Goal: Use online tool/utility: Utilize a website feature to perform a specific function

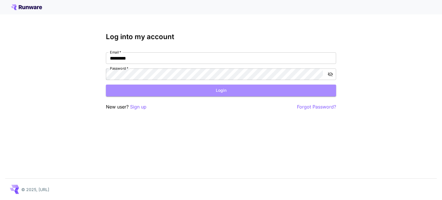
click at [154, 93] on button "Login" at bounding box center [221, 91] width 230 height 12
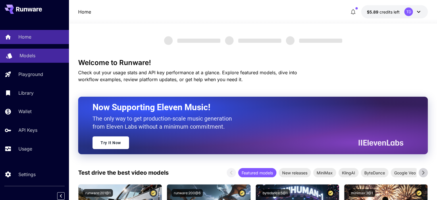
click at [26, 55] on p "Models" at bounding box center [28, 55] width 16 height 7
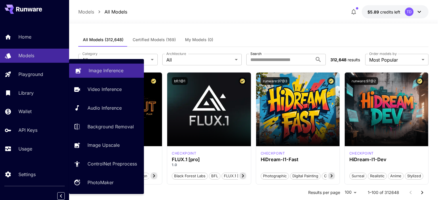
click at [91, 74] on link "Image Inference" at bounding box center [106, 71] width 75 height 14
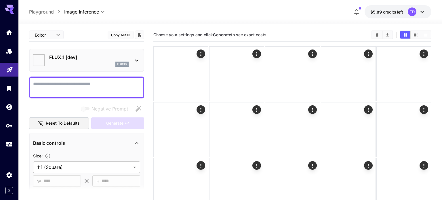
type input "**********"
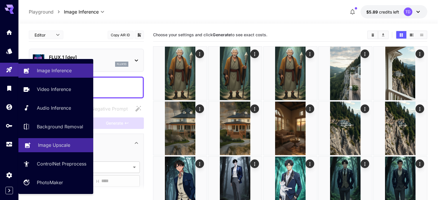
click at [65, 145] on p "Image Upscale" at bounding box center [54, 144] width 32 height 7
type input "**********"
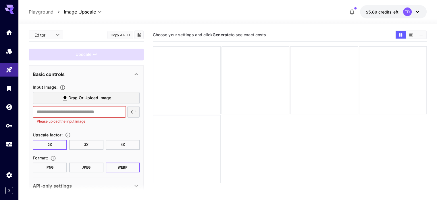
click at [98, 99] on span "Drag or upload image" at bounding box center [89, 97] width 43 height 7
click at [0, 0] on input "Drag or upload image" at bounding box center [0, 0] width 0 height 0
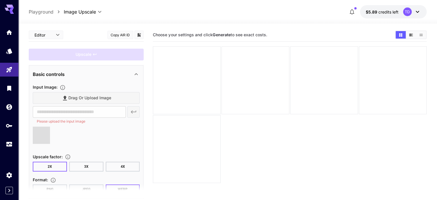
type input "**********"
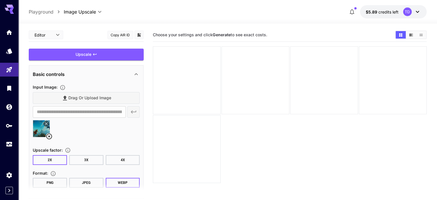
click at [117, 160] on button "4X" at bounding box center [123, 160] width 34 height 10
click at [59, 160] on button "2X" at bounding box center [50, 160] width 34 height 10
click at [91, 158] on button "3X" at bounding box center [86, 160] width 34 height 10
click at [126, 157] on button "4X" at bounding box center [123, 160] width 34 height 10
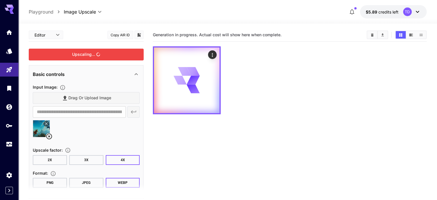
click at [116, 57] on div "Upscaling..." at bounding box center [86, 55] width 115 height 12
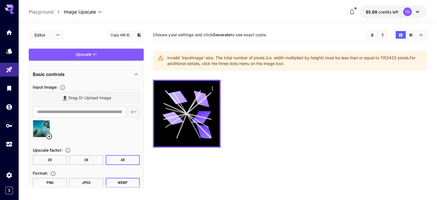
click at [94, 160] on button "3X" at bounding box center [86, 160] width 34 height 10
click at [111, 54] on div "Upscale" at bounding box center [86, 55] width 115 height 12
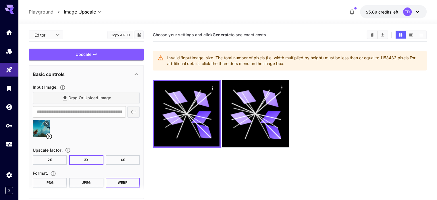
click at [61, 156] on button "2X" at bounding box center [50, 160] width 34 height 10
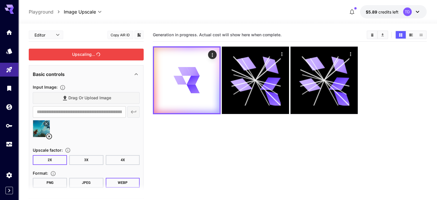
click at [113, 57] on div "Upscaling..." at bounding box center [86, 55] width 115 height 12
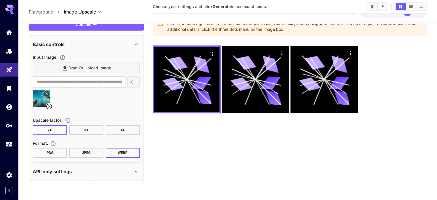
scroll to position [45, 0]
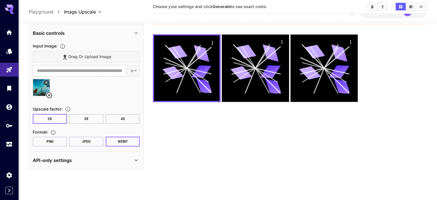
click at [63, 142] on button "PNG" at bounding box center [50, 142] width 34 height 10
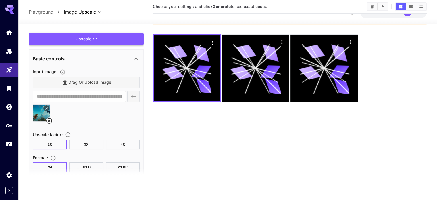
click at [102, 43] on div "Upscale" at bounding box center [86, 39] width 115 height 12
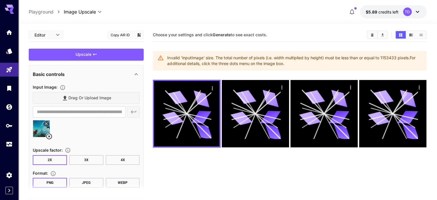
click at [75, 74] on div "Basic controls" at bounding box center [83, 74] width 100 height 7
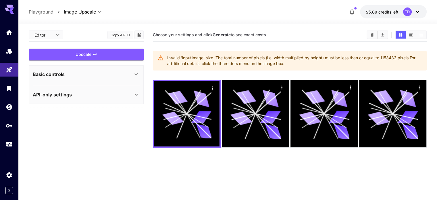
click at [87, 74] on div "Basic controls" at bounding box center [83, 74] width 100 height 7
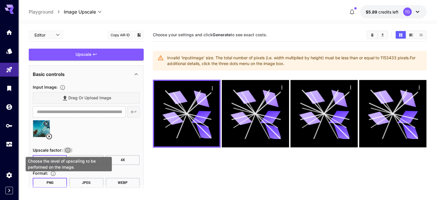
click at [70, 150] on icon "Choose the level of upscaling to be performed on the image." at bounding box center [68, 150] width 6 height 6
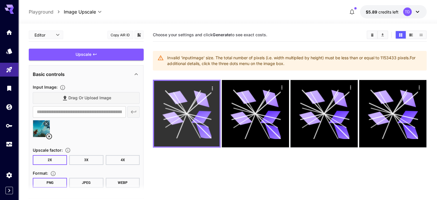
click at [212, 88] on icon "Actions" at bounding box center [212, 88] width 1 height 4
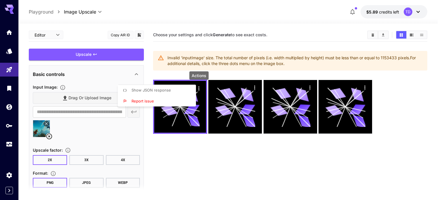
click at [170, 93] on li "Show JSON response" at bounding box center [159, 90] width 82 height 11
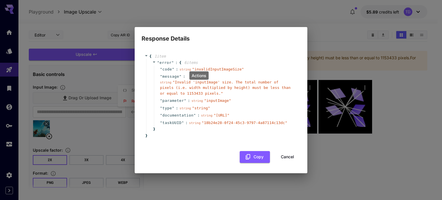
click at [283, 159] on button "Cancel" at bounding box center [287, 157] width 26 height 12
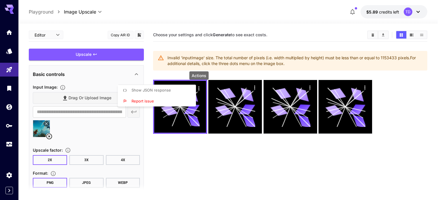
click at [110, 136] on div at bounding box center [221, 100] width 442 height 200
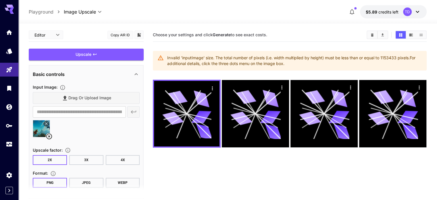
scroll to position [26, 0]
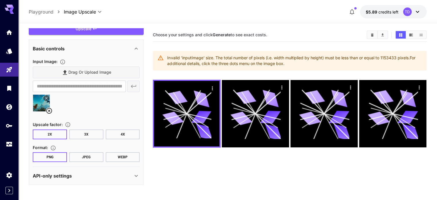
click at [125, 170] on div "API-only settings" at bounding box center [86, 176] width 107 height 14
click at [131, 172] on div "API-only settings" at bounding box center [83, 175] width 100 height 7
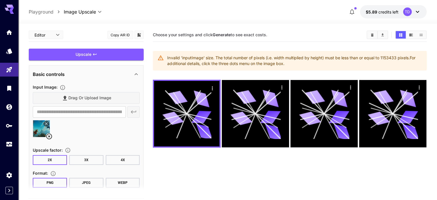
click at [60, 37] on body "**********" at bounding box center [218, 122] width 437 height 245
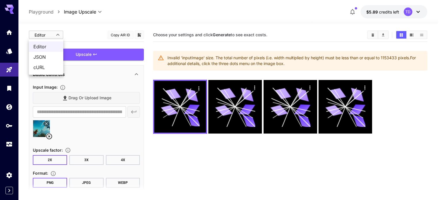
click at [82, 33] on div at bounding box center [221, 100] width 442 height 200
